Goal: Information Seeking & Learning: Learn about a topic

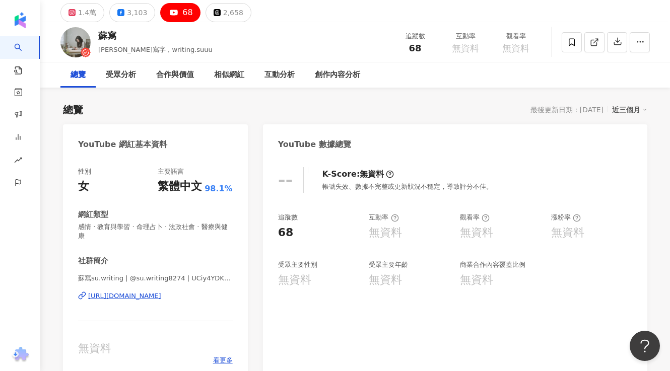
scroll to position [35, 0]
click at [95, 13] on button "1.4萬" at bounding box center [82, 12] width 44 height 19
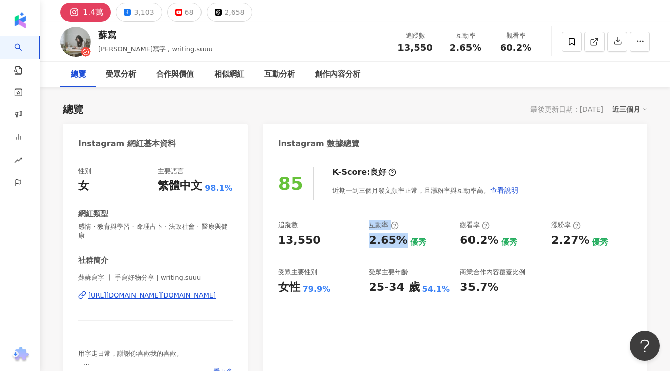
drag, startPoint x: 399, startPoint y: 240, endPoint x: 360, endPoint y: 240, distance: 38.3
click at [360, 240] on div "追蹤數 13,550 互動率 2.65% 優秀 觀看率 60.2% 優秀 漲粉率 2.27% 優秀 受眾主要性別 女性 79.9% 受眾主要年齡 25-34 …" at bounding box center [455, 258] width 354 height 75
copy div "互動率 2.65%"
click at [417, 234] on div "2.65% 優秀" at bounding box center [409, 241] width 81 height 16
drag, startPoint x: 401, startPoint y: 240, endPoint x: 368, endPoint y: 243, distance: 33.4
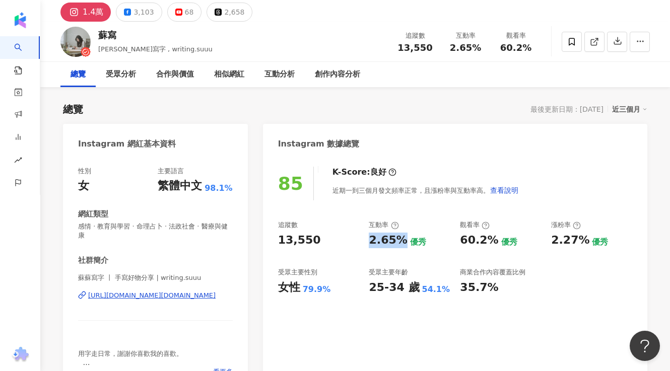
click at [368, 243] on div "追蹤數 13,550 互動率 2.65% 優秀 觀看率 60.2% 優秀 漲粉率 2.27% 優秀 受眾主要性別 女性 79.9% 受眾主要年齡 25-34 …" at bounding box center [455, 258] width 354 height 75
copy div "2.65%"
drag, startPoint x: 301, startPoint y: 290, endPoint x: 328, endPoint y: 290, distance: 27.2
click at [328, 290] on div "女性 79.9%" at bounding box center [318, 288] width 81 height 16
copy div "79.9%"
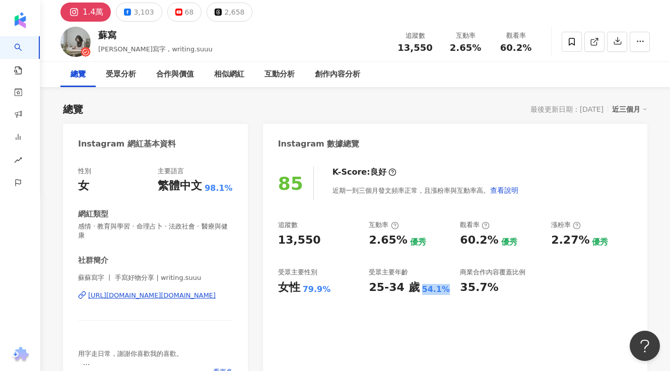
drag, startPoint x: 418, startPoint y: 290, endPoint x: 446, endPoint y: 290, distance: 27.2
click at [446, 290] on div "25-34 歲 54.1%" at bounding box center [409, 288] width 81 height 16
copy div "54.1%"
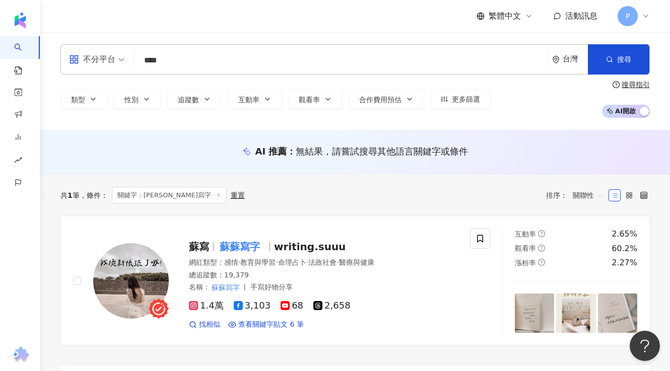
click at [197, 63] on input "****" at bounding box center [340, 60] width 405 height 19
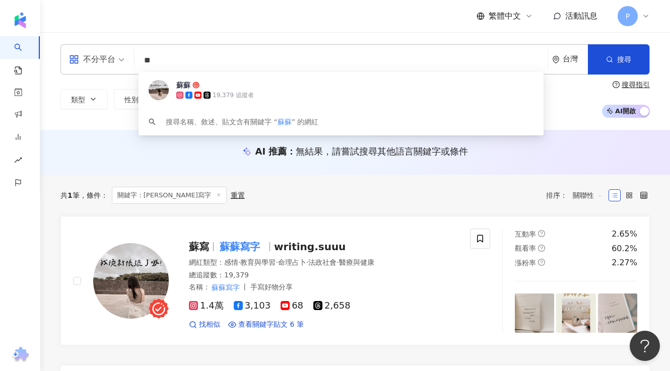
type input "*"
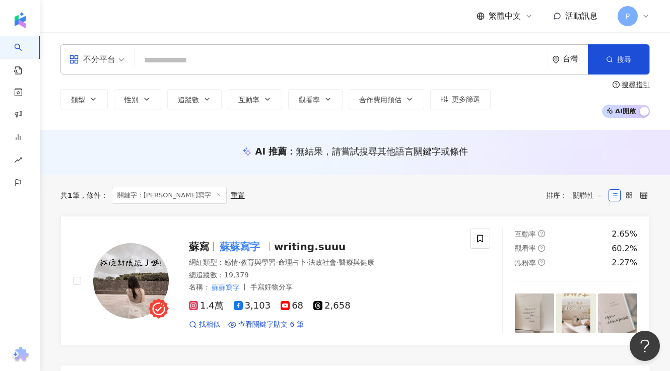
paste input "****"
type input "****"
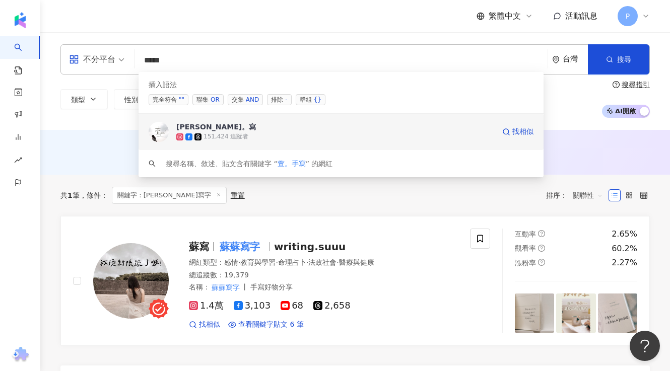
click at [330, 138] on div "151,424 追蹤者" at bounding box center [335, 137] width 318 height 10
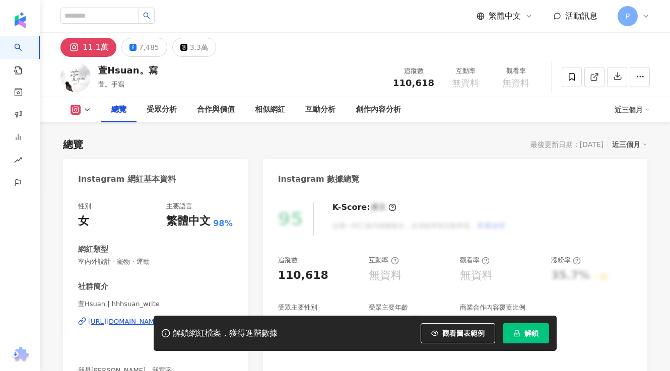
click at [545, 333] on button "解鎖" at bounding box center [525, 333] width 46 height 20
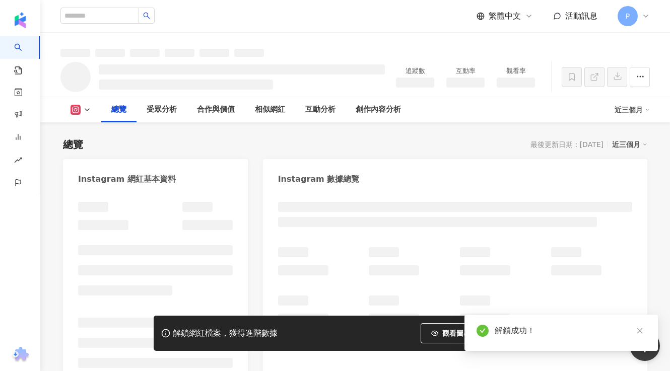
click at [645, 330] on div "解鎖成功！" at bounding box center [560, 333] width 193 height 36
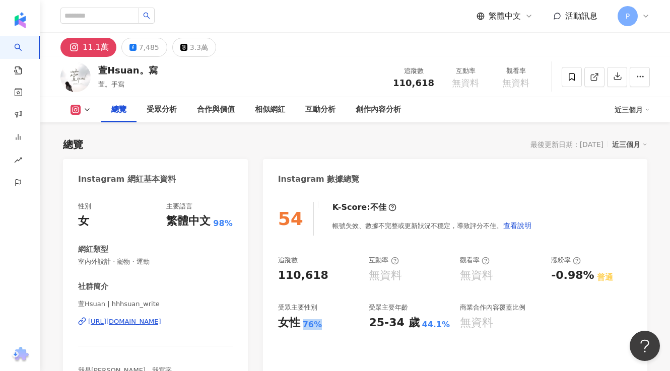
drag, startPoint x: 303, startPoint y: 326, endPoint x: 319, endPoint y: 326, distance: 16.1
click at [319, 326] on div "76%" at bounding box center [312, 324] width 19 height 11
copy div "76%"
drag, startPoint x: 412, startPoint y: 323, endPoint x: 444, endPoint y: 322, distance: 31.7
click at [444, 323] on div "25-34 歲 44.1%" at bounding box center [409, 323] width 81 height 16
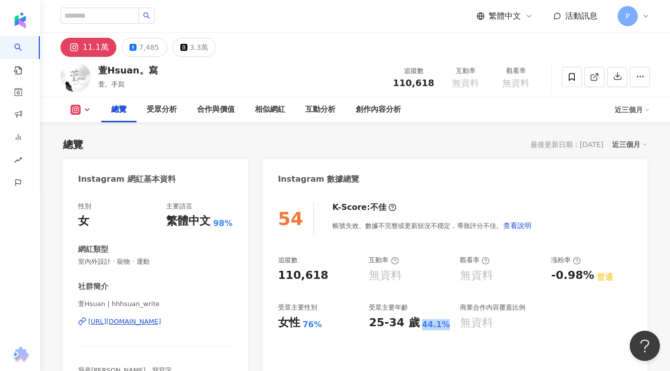
copy div "25-34 歲 44.1%"
click at [147, 50] on div "7,485" at bounding box center [149, 47] width 20 height 14
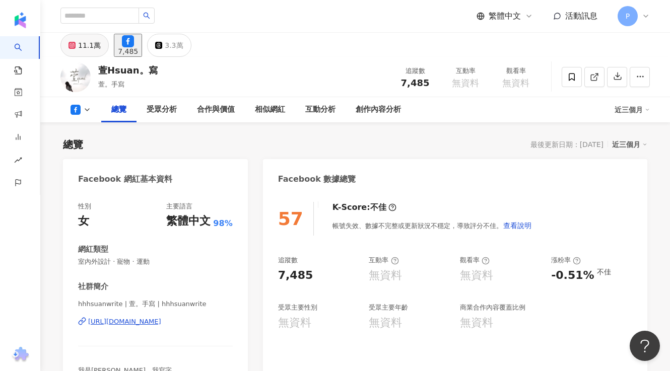
click at [81, 52] on div "11.1萬" at bounding box center [89, 45] width 23 height 14
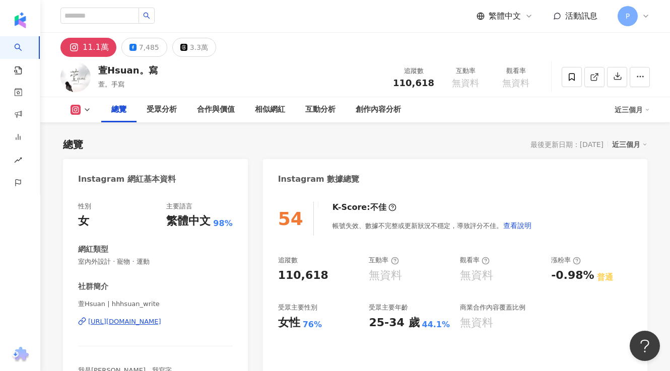
click at [392, 280] on div "無資料" at bounding box center [385, 276] width 33 height 16
